Goal: Navigation & Orientation: Find specific page/section

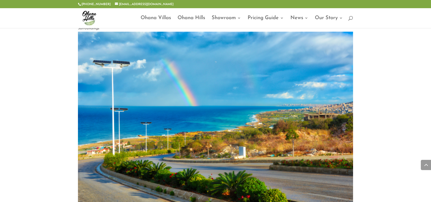
scroll to position [433, 0]
click at [217, 85] on img at bounding box center [215, 125] width 275 height 187
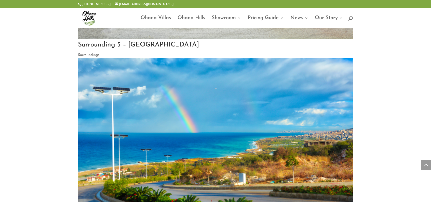
scroll to position [433, 0]
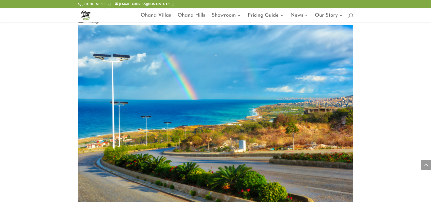
drag, startPoint x: 229, startPoint y: 73, endPoint x: 217, endPoint y: 121, distance: 49.3
click at [217, 121] on img at bounding box center [215, 118] width 275 height 187
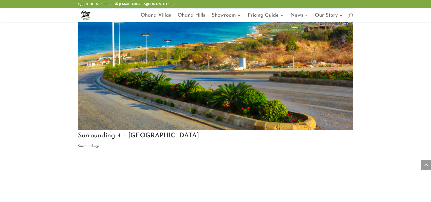
scroll to position [535, 0]
